Goal: Transaction & Acquisition: Book appointment/travel/reservation

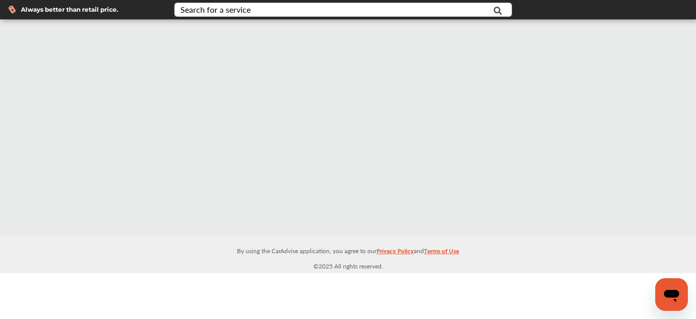
click at [236, 14] on div "Search for a service" at bounding box center [215, 10] width 70 height 8
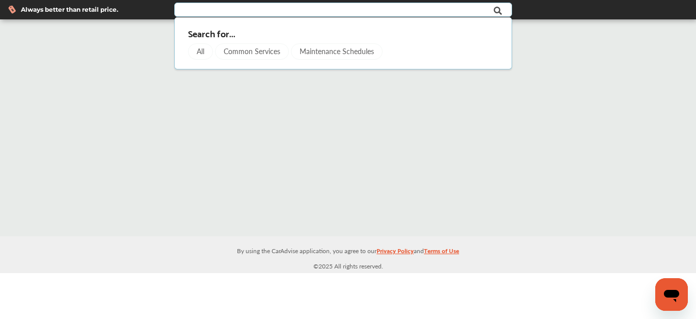
click at [266, 53] on div "Common Services" at bounding box center [252, 51] width 74 height 16
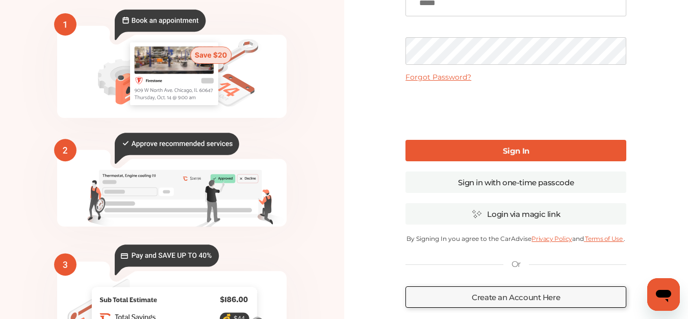
scroll to position [102, 0]
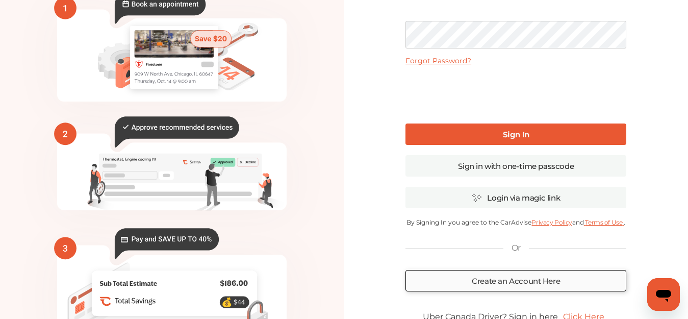
click at [502, 280] on link "Create an Account Here" at bounding box center [515, 280] width 221 height 21
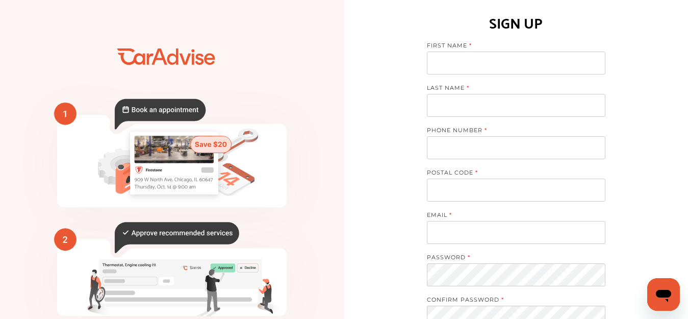
click at [524, 65] on input at bounding box center [516, 62] width 178 height 23
type input "**********"
click at [511, 104] on input at bounding box center [516, 105] width 178 height 23
type input "**********"
click at [506, 148] on input "tel" at bounding box center [516, 147] width 178 height 23
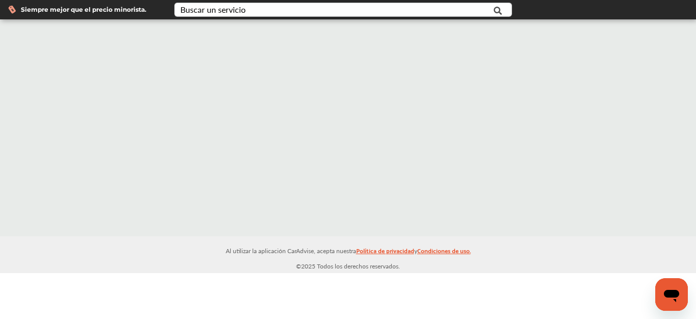
click at [489, 15] on icon at bounding box center [498, 10] width 23 height 25
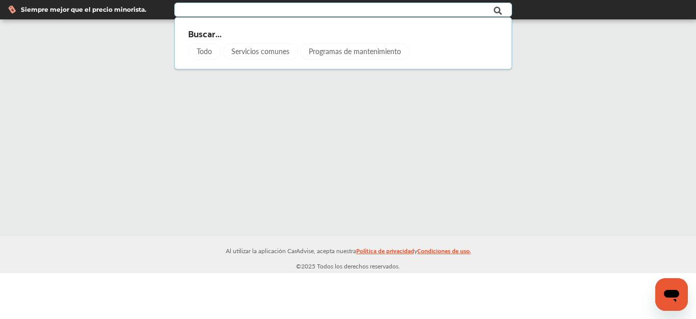
click at [206, 55] on font "Todo" at bounding box center [204, 51] width 15 height 10
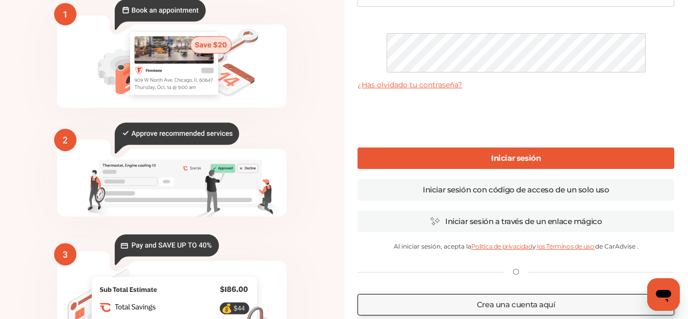
scroll to position [192, 0]
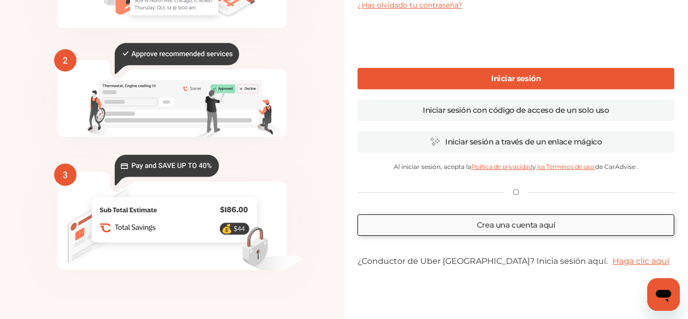
click at [531, 220] on font "Crea una cuenta aquí" at bounding box center [516, 225] width 79 height 10
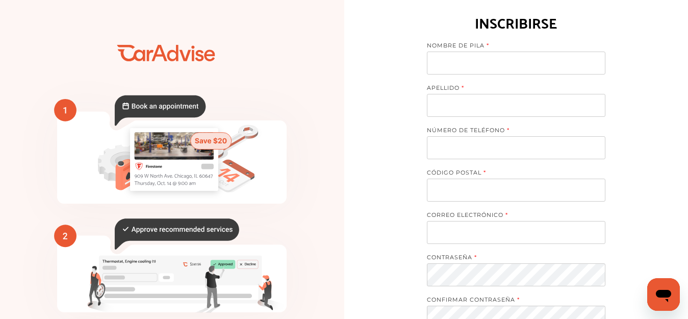
click at [516, 66] on input at bounding box center [516, 62] width 178 height 23
type input "****"
click at [486, 105] on input at bounding box center [516, 105] width 178 height 23
type input "**********"
click at [487, 148] on input "tel" at bounding box center [516, 147] width 178 height 23
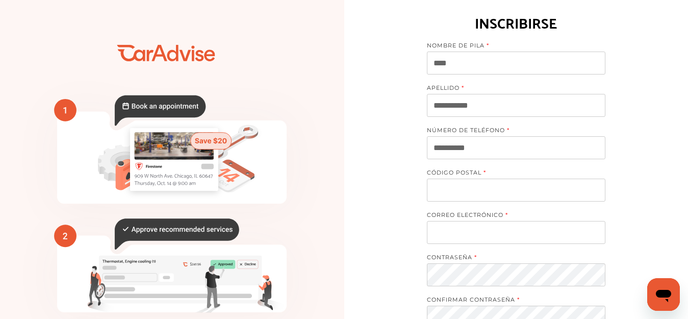
type input "**********"
click at [490, 186] on input at bounding box center [516, 189] width 178 height 23
type input "*****"
click at [498, 227] on input at bounding box center [516, 232] width 178 height 23
click at [472, 228] on input at bounding box center [516, 232] width 178 height 23
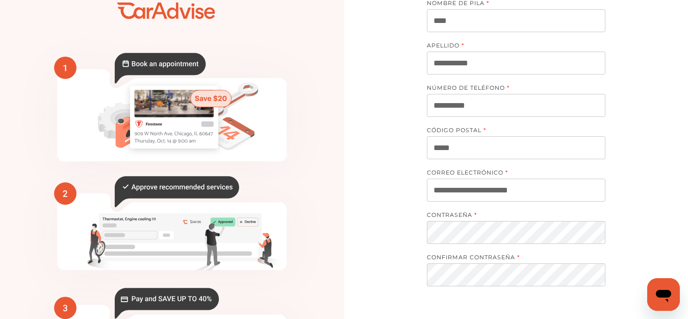
scroll to position [102, 0]
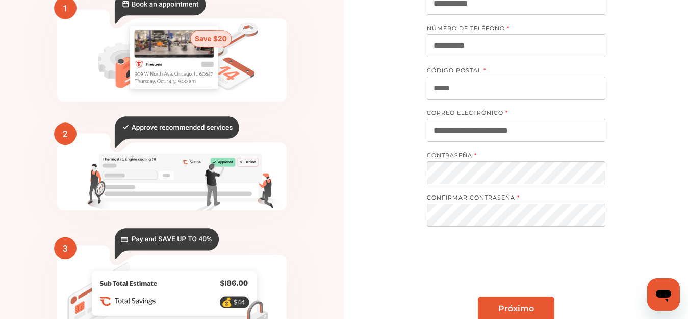
type input "**********"
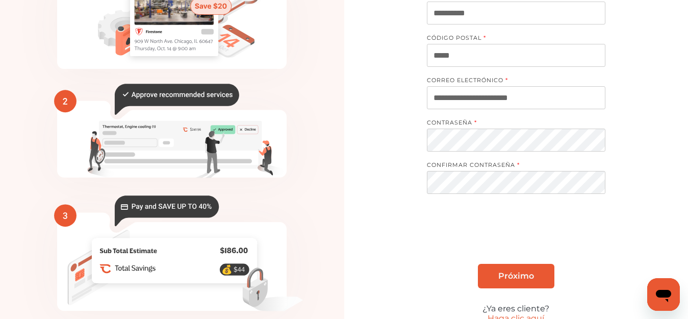
scroll to position [179, 0]
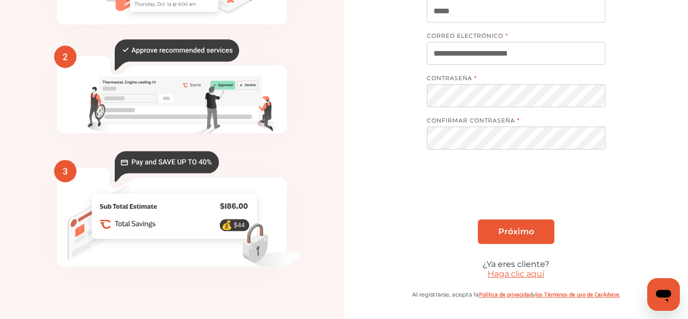
click at [532, 234] on font "Próximo" at bounding box center [516, 231] width 36 height 10
click at [512, 273] on font "Haga clic aquí" at bounding box center [515, 274] width 57 height 10
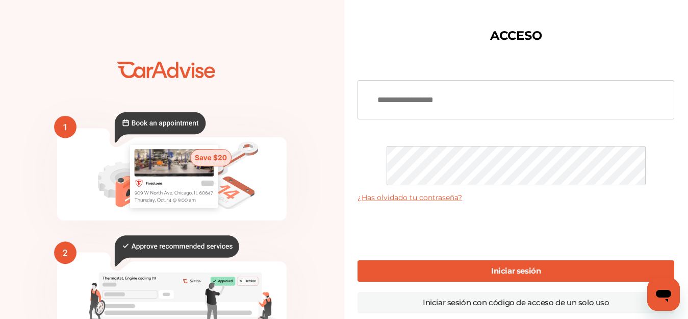
click at [554, 260] on link "Iniciar sesión" at bounding box center [515, 270] width 317 height 21
click at [505, 88] on input at bounding box center [515, 99] width 317 height 39
click at [464, 101] on input "**********" at bounding box center [515, 99] width 317 height 39
type input "**********"
click at [438, 193] on font "¿Has olvidado tu contraseña?" at bounding box center [409, 197] width 105 height 9
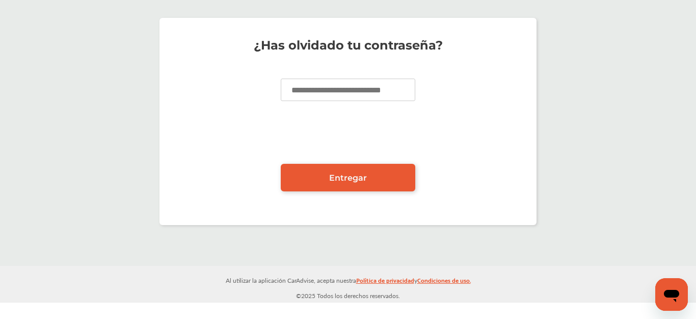
click at [386, 93] on input at bounding box center [348, 90] width 135 height 22
type input "**********"
click at [309, 174] on link "Entregar" at bounding box center [348, 178] width 135 height 28
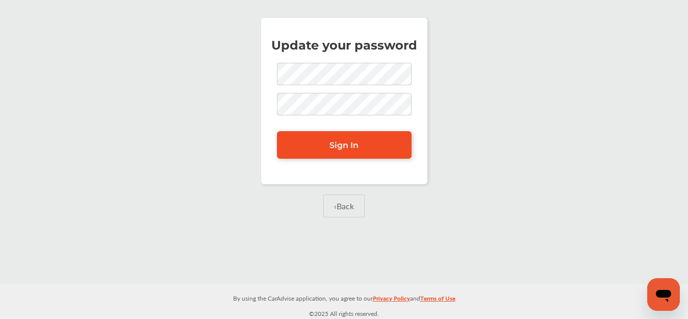
click at [340, 141] on span "Sign In" at bounding box center [343, 145] width 29 height 10
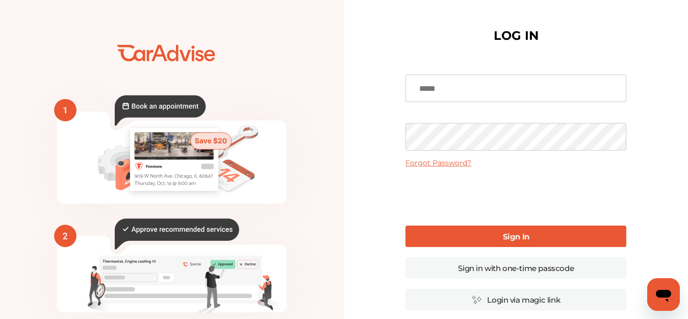
click at [523, 90] on input at bounding box center [515, 88] width 221 height 28
click at [443, 89] on input "**********" at bounding box center [515, 88] width 221 height 28
type input "**********"
click at [467, 235] on link "Sign In" at bounding box center [515, 235] width 221 height 21
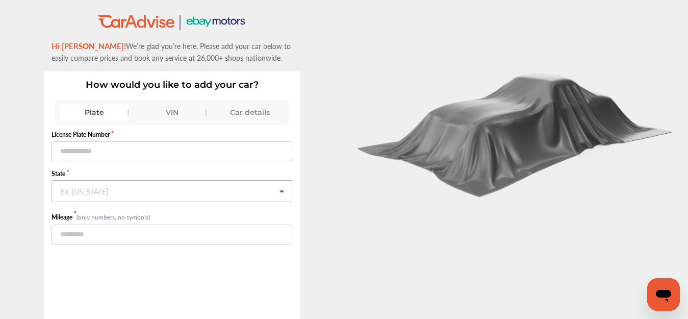
click at [282, 194] on icon at bounding box center [281, 191] width 17 height 22
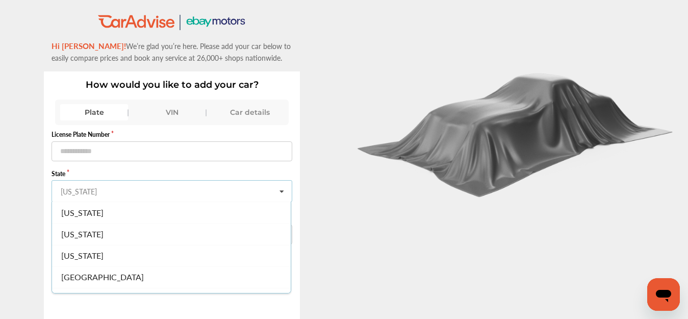
scroll to position [1023, 0]
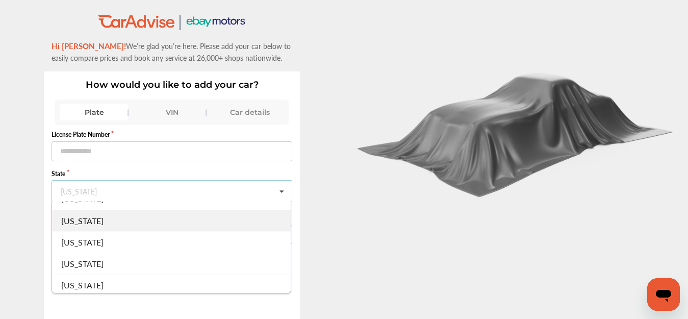
click at [88, 225] on span "South Dakota" at bounding box center [82, 221] width 42 height 12
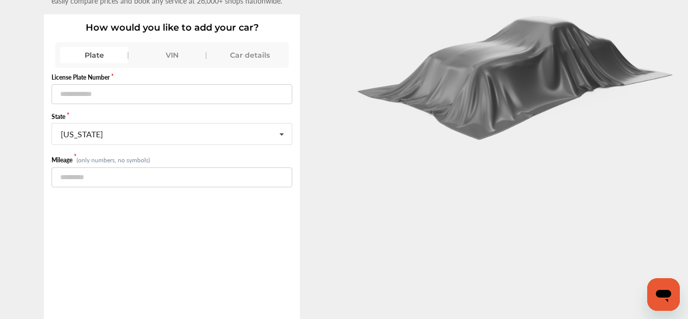
scroll to position [0, 0]
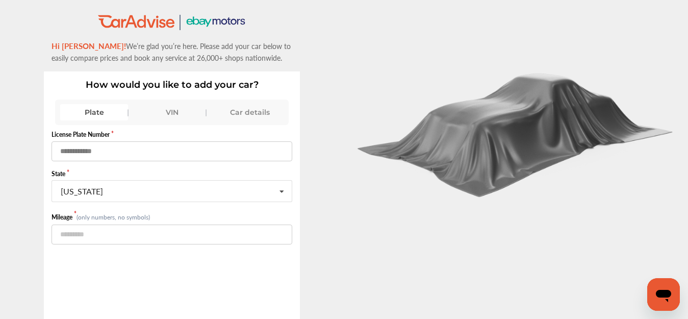
click at [77, 147] on input "text" at bounding box center [171, 151] width 241 height 20
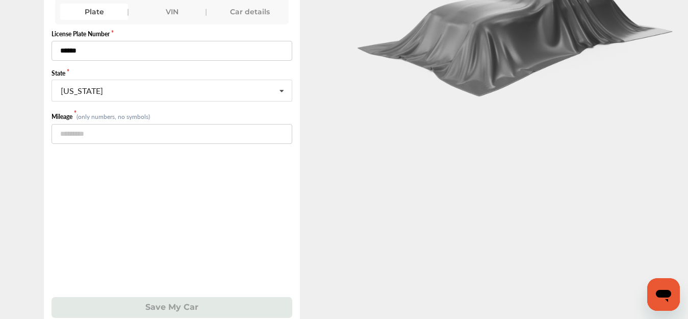
scroll to position [107, 0]
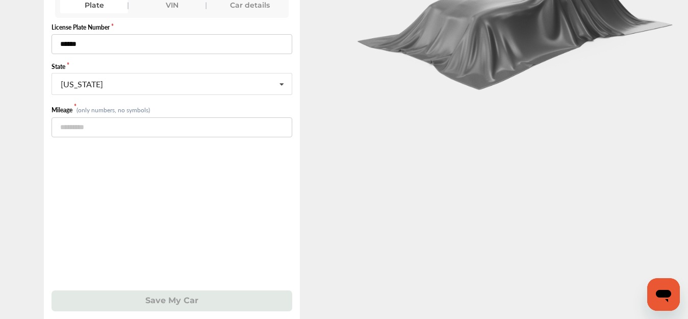
type input "******"
click at [126, 132] on input "number" at bounding box center [171, 127] width 241 height 20
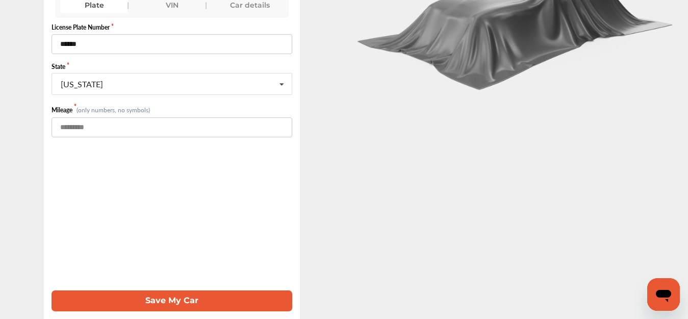
type input "******"
click at [139, 303] on button "Save My Car" at bounding box center [171, 300] width 241 height 21
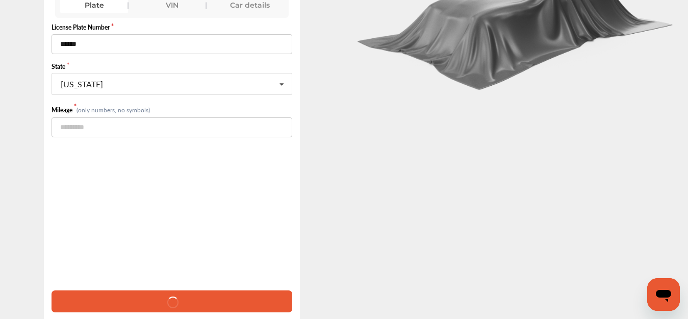
scroll to position [6, 0]
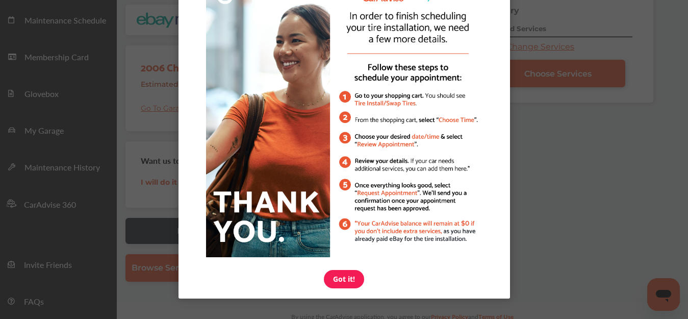
scroll to position [137, 0]
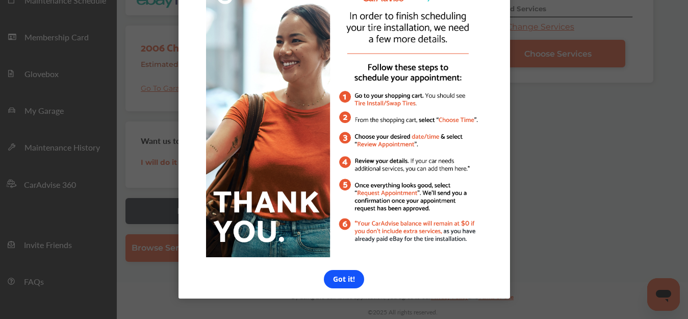
click at [340, 277] on link "Got it!" at bounding box center [344, 279] width 40 height 18
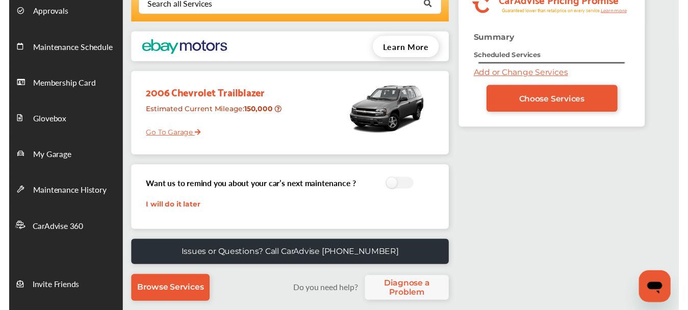
scroll to position [0, 0]
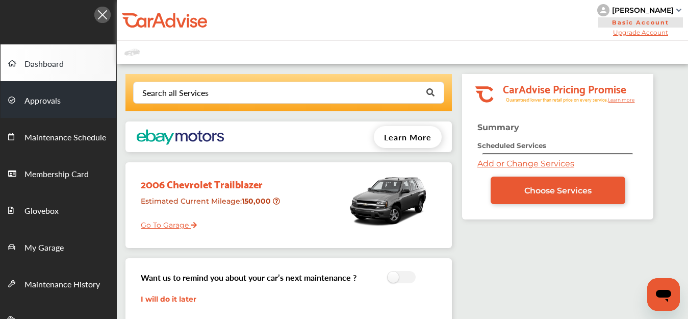
click at [39, 95] on span "Approvals" at bounding box center [42, 100] width 36 height 13
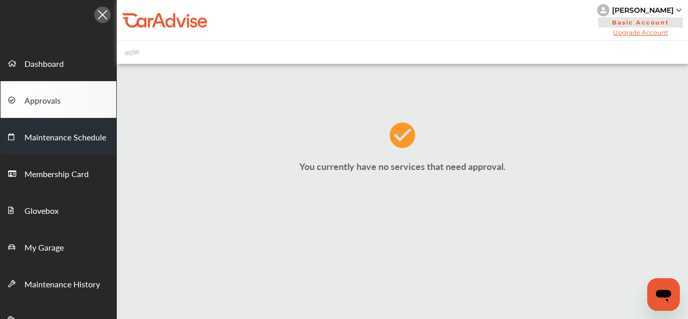
click at [61, 139] on span "Maintenance Schedule" at bounding box center [65, 137] width 82 height 13
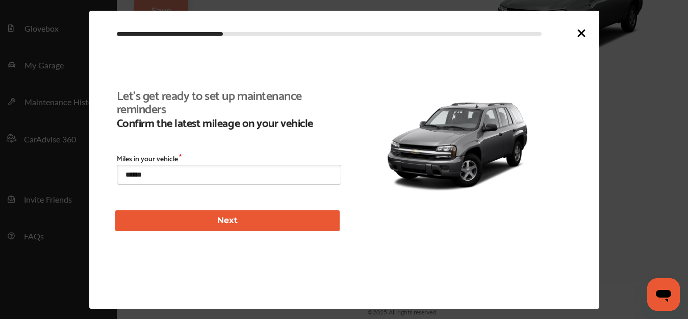
scroll to position [220, 0]
click at [581, 33] on icon at bounding box center [581, 33] width 6 height 6
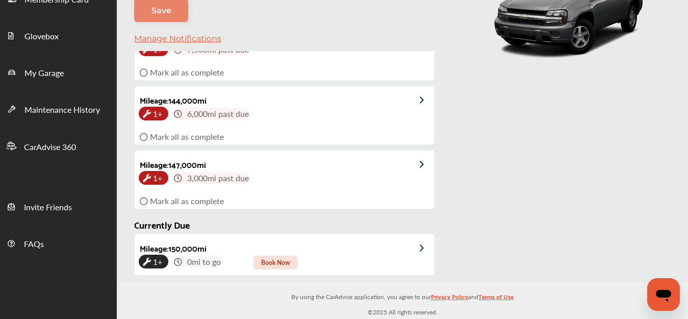
scroll to position [0, 0]
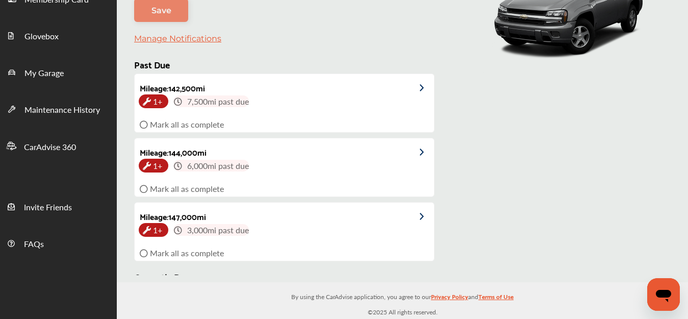
click at [506, 168] on div "2006 Chevrolet Trailblazer" at bounding box center [555, 88] width 195 height 373
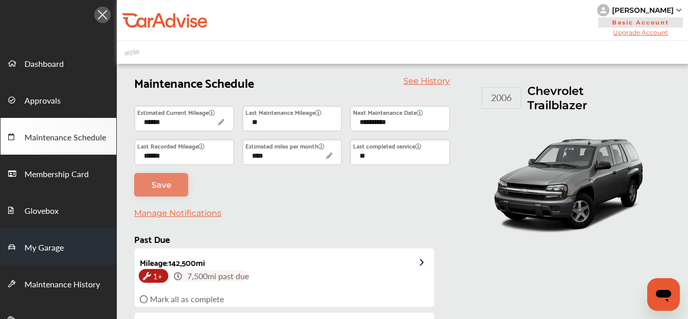
click at [64, 253] on link "My Garage" at bounding box center [59, 246] width 116 height 37
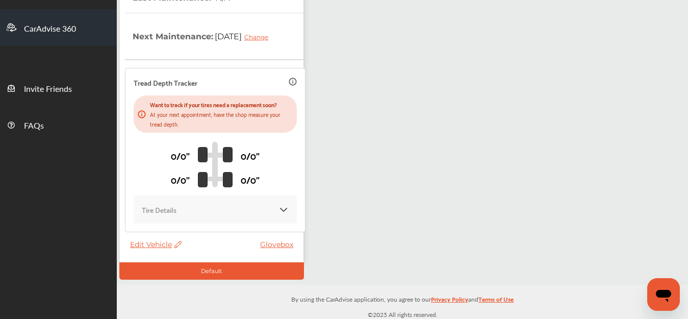
scroll to position [295, 0]
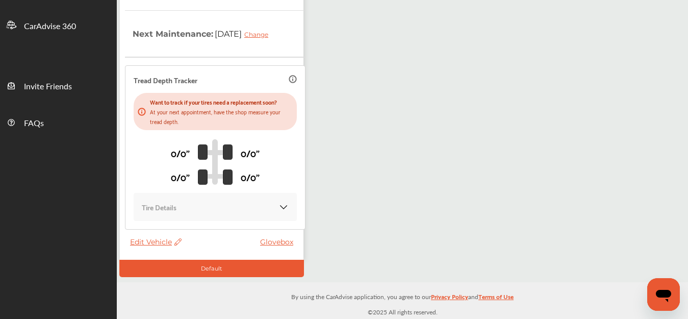
click at [198, 151] on img at bounding box center [215, 162] width 35 height 46
click at [224, 154] on img at bounding box center [215, 162] width 35 height 46
click at [279, 208] on img at bounding box center [283, 207] width 10 height 10
click at [278, 207] on img at bounding box center [283, 207] width 10 height 10
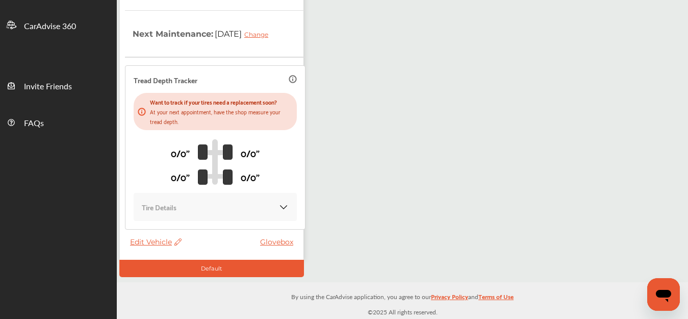
click at [278, 206] on img at bounding box center [283, 207] width 10 height 10
click at [289, 76] on icon at bounding box center [293, 79] width 8 height 8
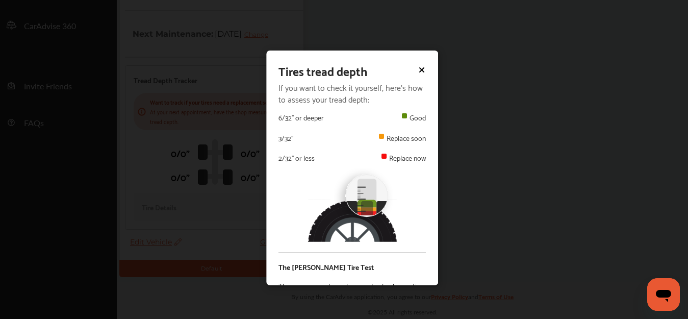
click at [409, 70] on div "Tires tread depth" at bounding box center [351, 71] width 147 height 16
click at [418, 66] on icon at bounding box center [422, 69] width 8 height 8
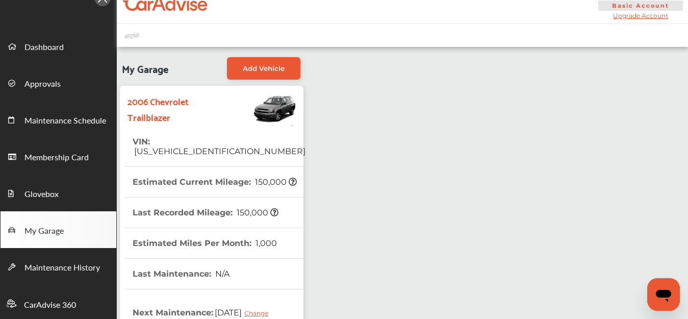
scroll to position [0, 0]
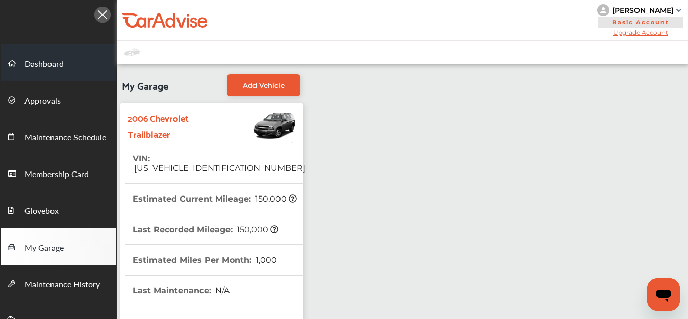
click at [45, 67] on span "Dashboard" at bounding box center [43, 64] width 39 height 13
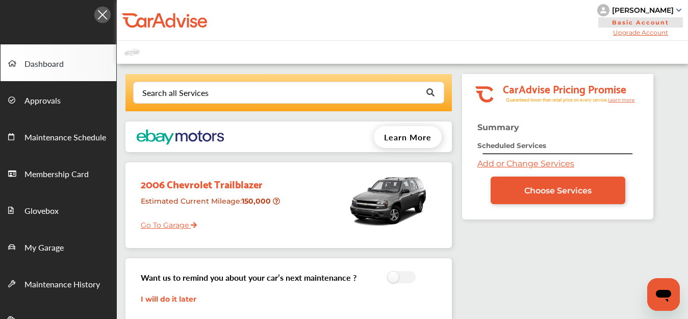
click at [500, 162] on link "Add or Change Services" at bounding box center [525, 164] width 97 height 10
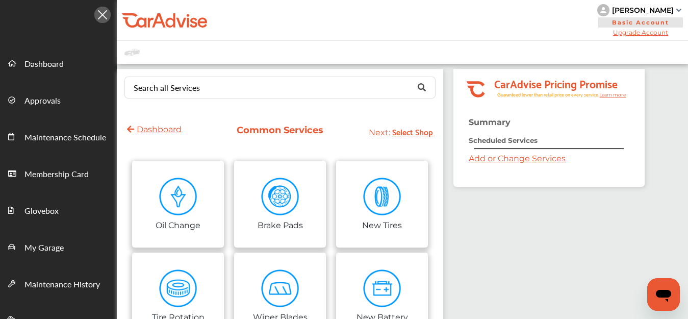
click at [497, 142] on strong "Scheduled Services" at bounding box center [503, 140] width 69 height 8
click at [527, 159] on link "Add or Change Services" at bounding box center [517, 158] width 97 height 10
click at [529, 160] on link "Add or Change Services" at bounding box center [517, 158] width 97 height 10
click at [479, 158] on link "Add or Change Services" at bounding box center [517, 158] width 97 height 10
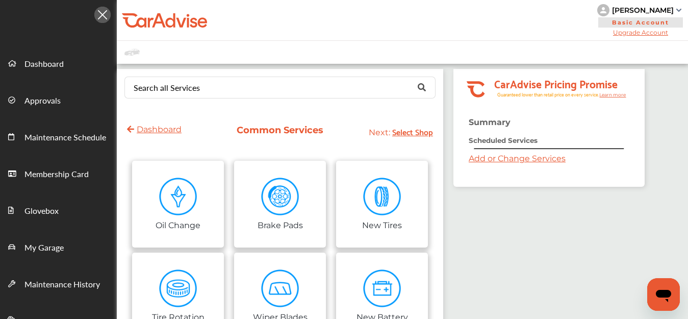
click at [479, 158] on link "Add or Change Services" at bounding box center [517, 158] width 97 height 10
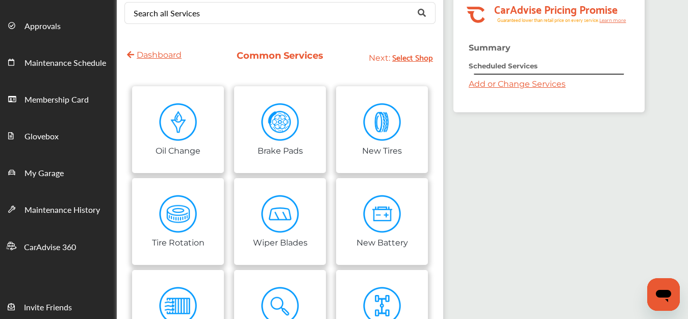
scroll to position [227, 0]
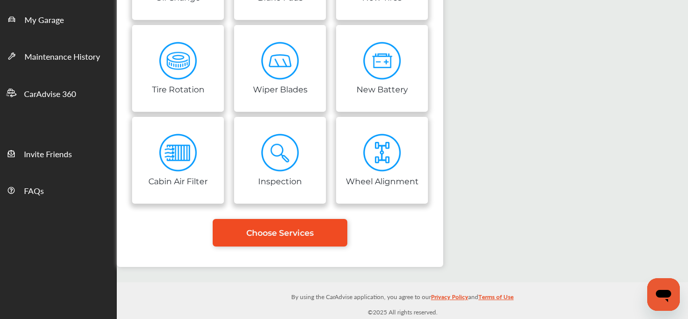
click at [275, 238] on link "Choose Services" at bounding box center [280, 233] width 135 height 28
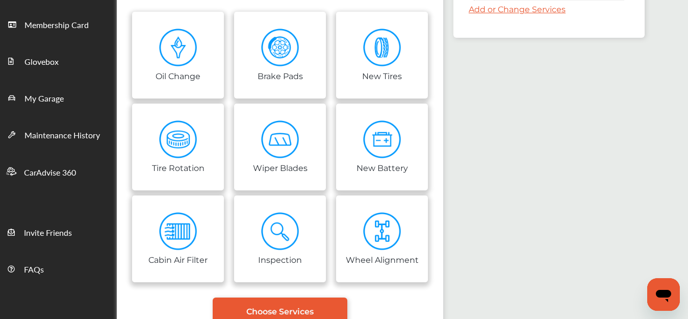
scroll to position [0, 0]
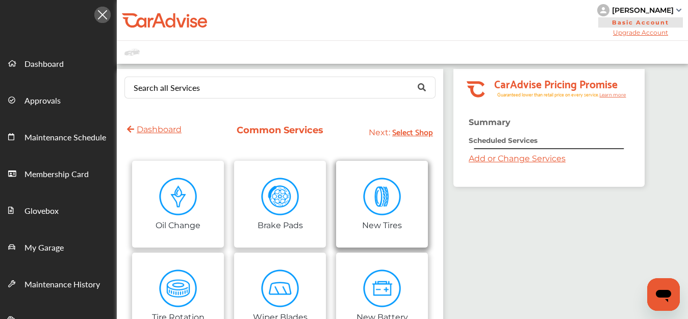
click at [395, 196] on img at bounding box center [382, 196] width 38 height 38
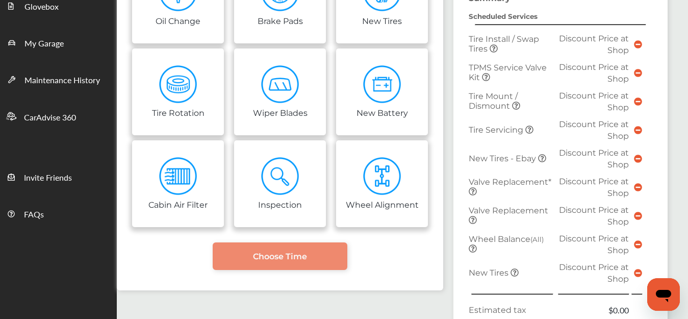
scroll to position [153, 0]
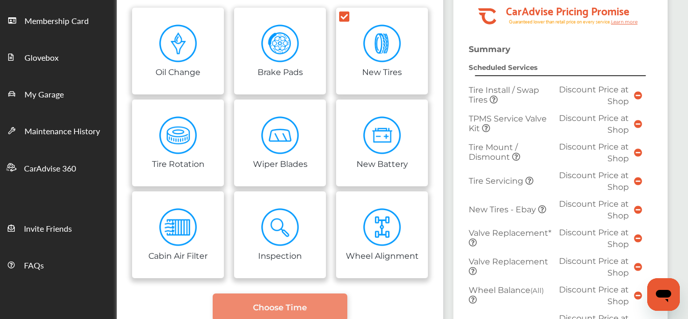
click at [639, 95] on icon at bounding box center [638, 95] width 8 height 8
click at [484, 90] on span "Tire Install / Swap Tires" at bounding box center [504, 94] width 70 height 19
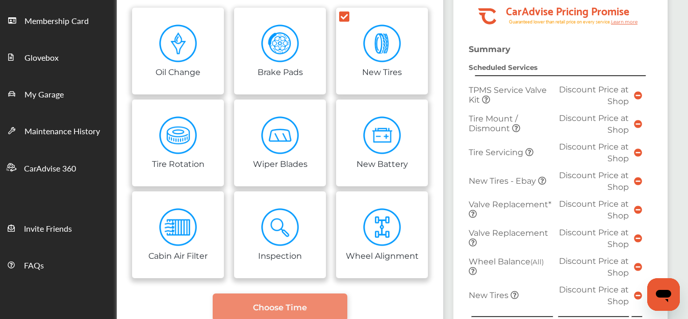
click at [635, 94] on icon at bounding box center [638, 95] width 8 height 8
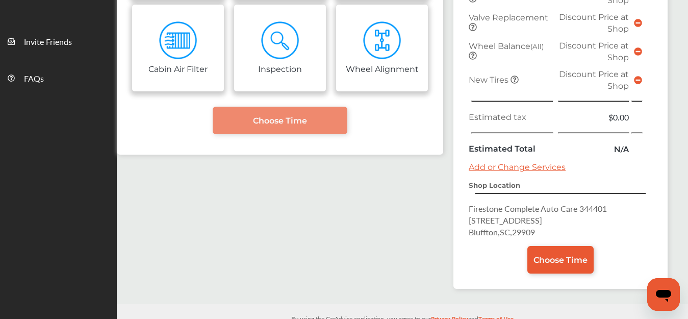
scroll to position [361, 0]
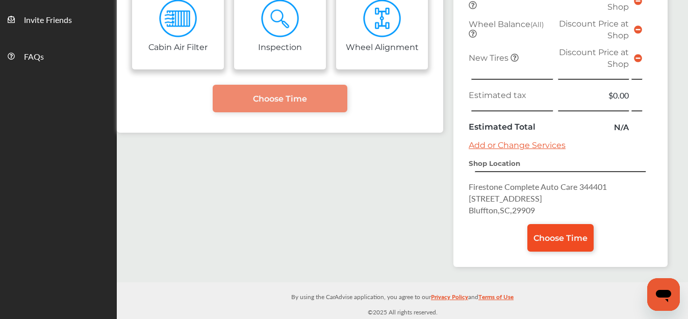
click at [564, 236] on span "Choose Time" at bounding box center [560, 238] width 54 height 10
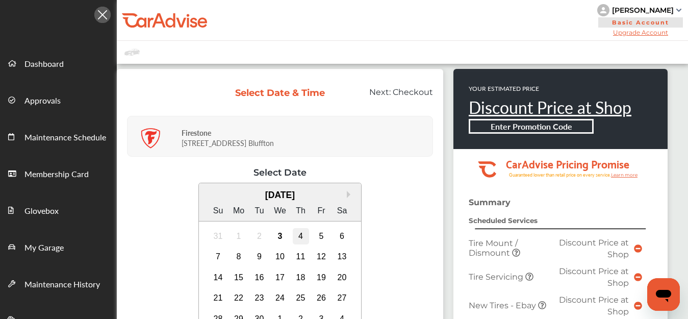
click at [300, 235] on div "4" at bounding box center [301, 236] width 16 height 16
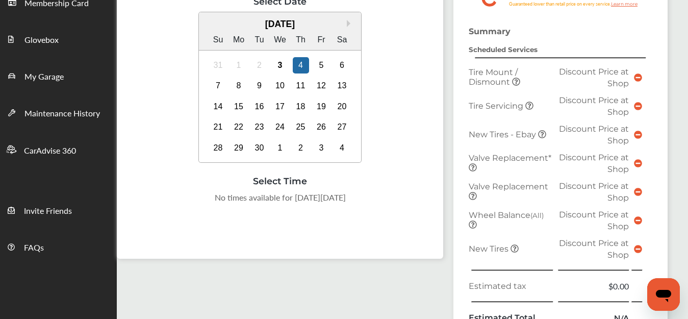
scroll to position [153, 0]
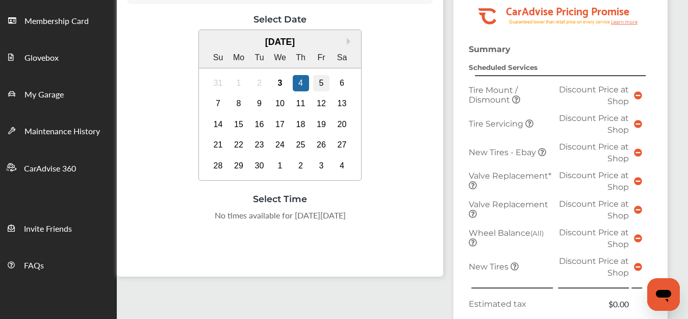
click at [321, 83] on div "5" at bounding box center [321, 83] width 16 height 16
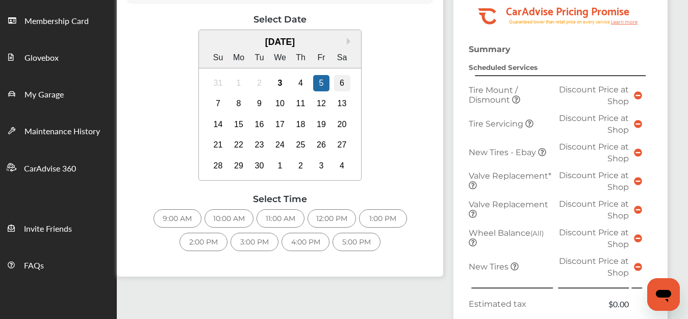
click at [343, 87] on div "6" at bounding box center [342, 83] width 16 height 16
click at [318, 84] on div "5" at bounding box center [321, 83] width 16 height 16
